Goal: Contribute content

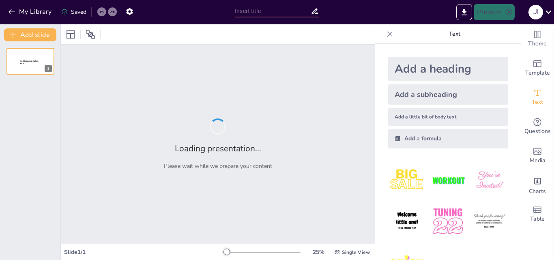
type input "“Licencias de Software, Conectividad y Requerimientos Técnicos”"
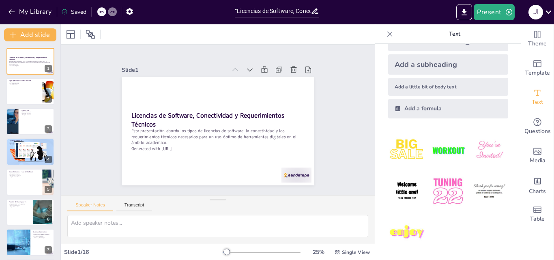
scroll to position [30, 0]
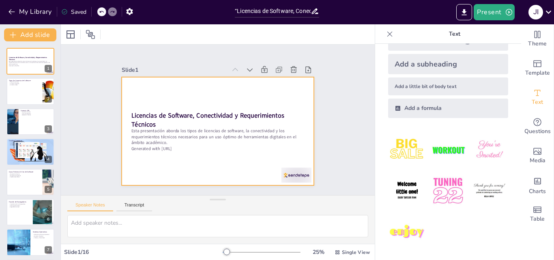
click at [193, 103] on div at bounding box center [218, 131] width 193 height 108
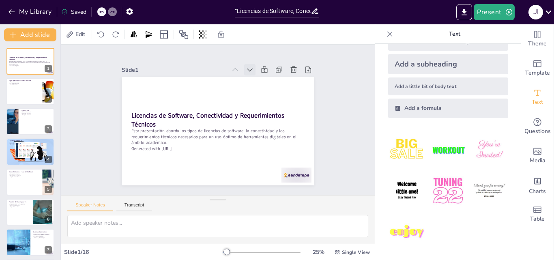
click at [251, 69] on icon at bounding box center [255, 73] width 9 height 9
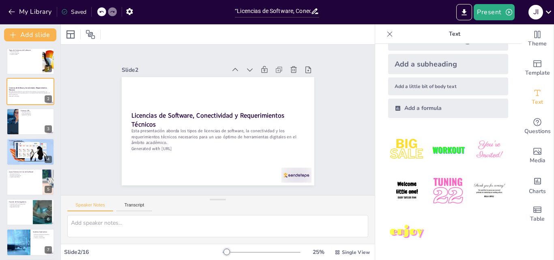
click at [255, 73] on icon at bounding box center [260, 78] width 10 height 10
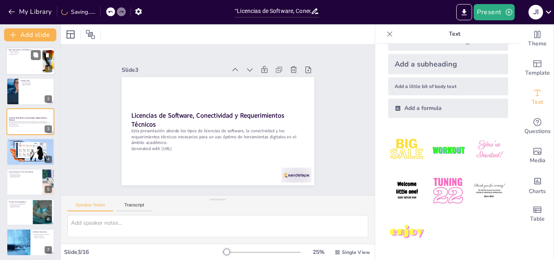
checkbox input "true"
click at [16, 58] on div at bounding box center [30, 61] width 49 height 28
type textarea "Las licencias de software se dividen en dos categorías principales, lo que afec…"
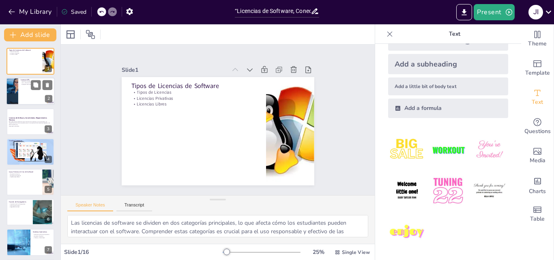
checkbox input "true"
click at [30, 98] on div at bounding box center [30, 92] width 49 height 28
type textarea "La GPL es fundamental para la promoción del software libre. Los estudiantes deb…"
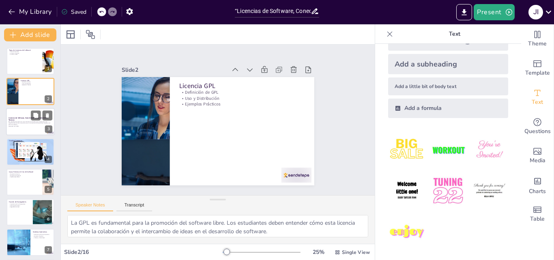
checkbox input "true"
click at [26, 123] on p "Esta presentación aborda los tipos de licencias de software, la conectividad y …" at bounding box center [31, 123] width 44 height 4
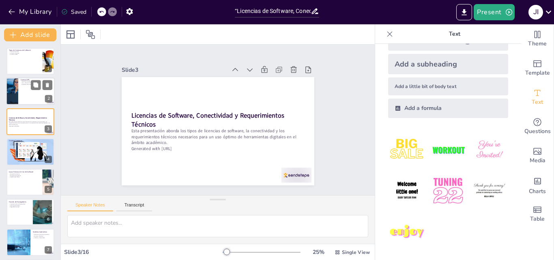
checkbox input "true"
click at [25, 99] on div at bounding box center [30, 92] width 49 height 28
type textarea "La GPL es fundamental para la promoción del software libre. Los estudiantes deb…"
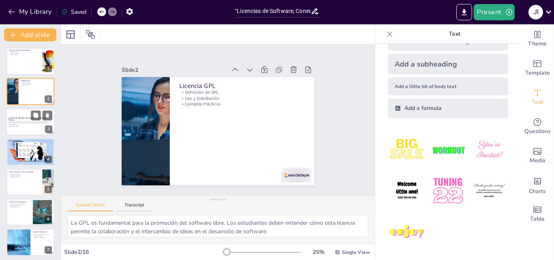
checkbox input "true"
click at [25, 120] on p "Licencias de Software, Conectividad y Requerimientos Técnicos" at bounding box center [31, 118] width 44 height 4
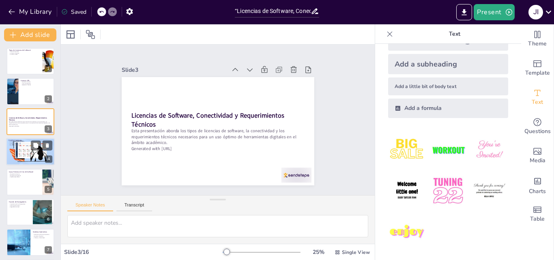
checkbox input "true"
click at [21, 151] on div at bounding box center [30, 152] width 55 height 28
type textarea "Las licencias Creative Commons desempeñan un papel crucial en el acceso a recur…"
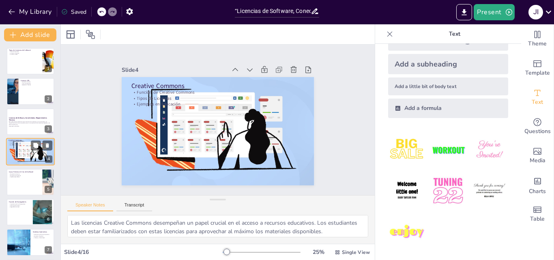
scroll to position [1, 0]
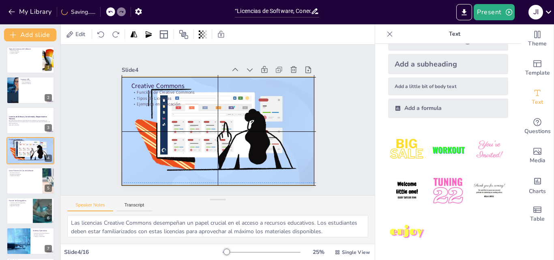
click at [208, 114] on div at bounding box center [218, 131] width 217 height 108
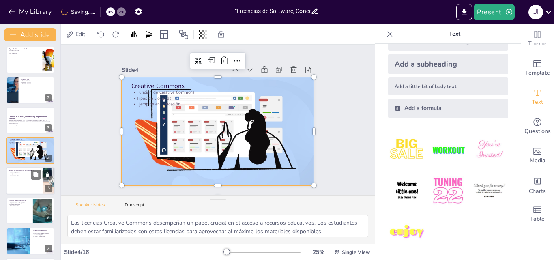
checkbox input "true"
click at [20, 175] on p "Implicaciones Éticas" at bounding box center [25, 176] width 32 height 2
type textarea "El caso del docente que utiliza software de edición de video muestra cómo las l…"
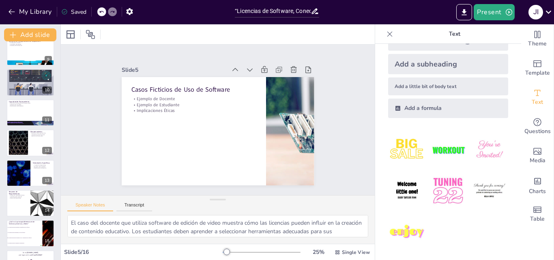
scroll to position [251, 0]
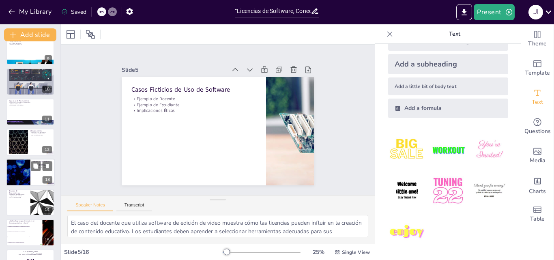
checkbox input "true"
click at [32, 160] on div at bounding box center [30, 173] width 49 height 28
type textarea "Las necesidades técnicas son variadas y dependen de la actividad. Los estudiant…"
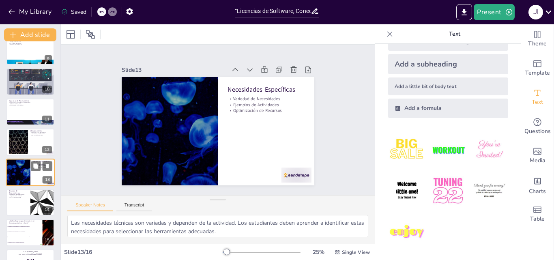
scroll to position [273, 0]
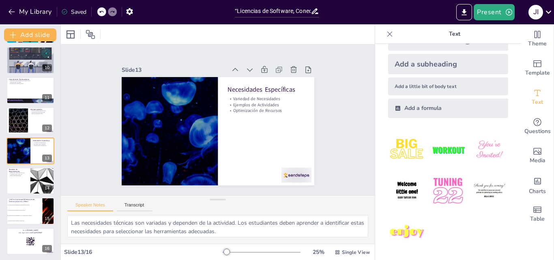
checkbox input "true"
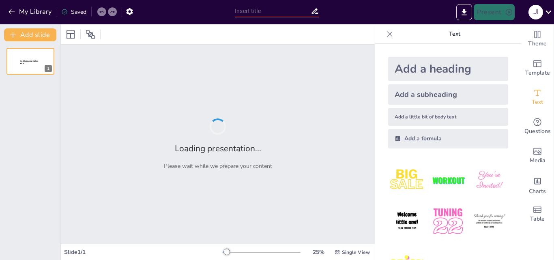
type input "“Licencias de Software, Conectividad y Requerimientos Técnicos”"
